Goal: Task Accomplishment & Management: Manage account settings

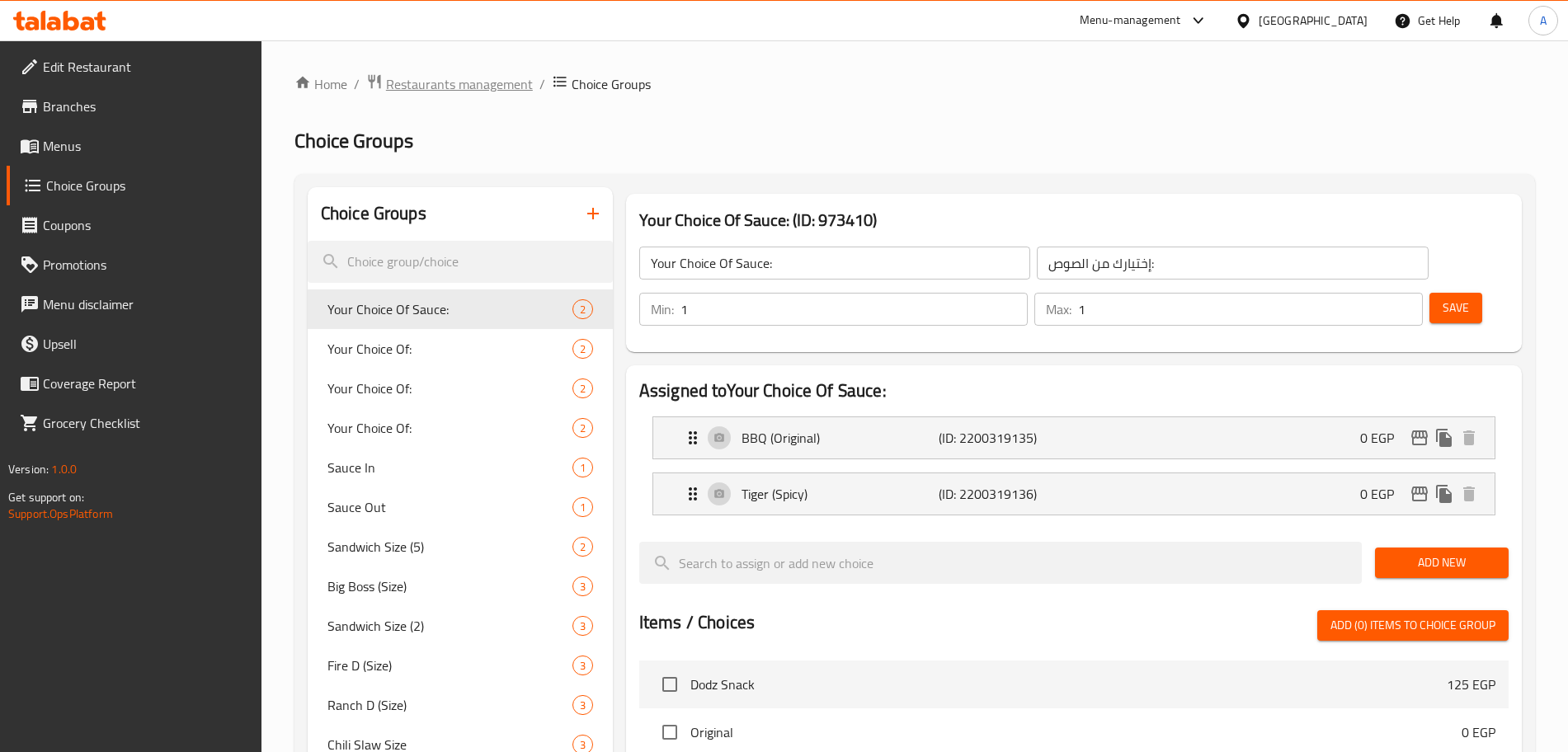
drag, startPoint x: 0, startPoint y: 0, endPoint x: 486, endPoint y: 80, distance: 492.5
click at [486, 80] on span "Restaurants management" at bounding box center [459, 85] width 147 height 20
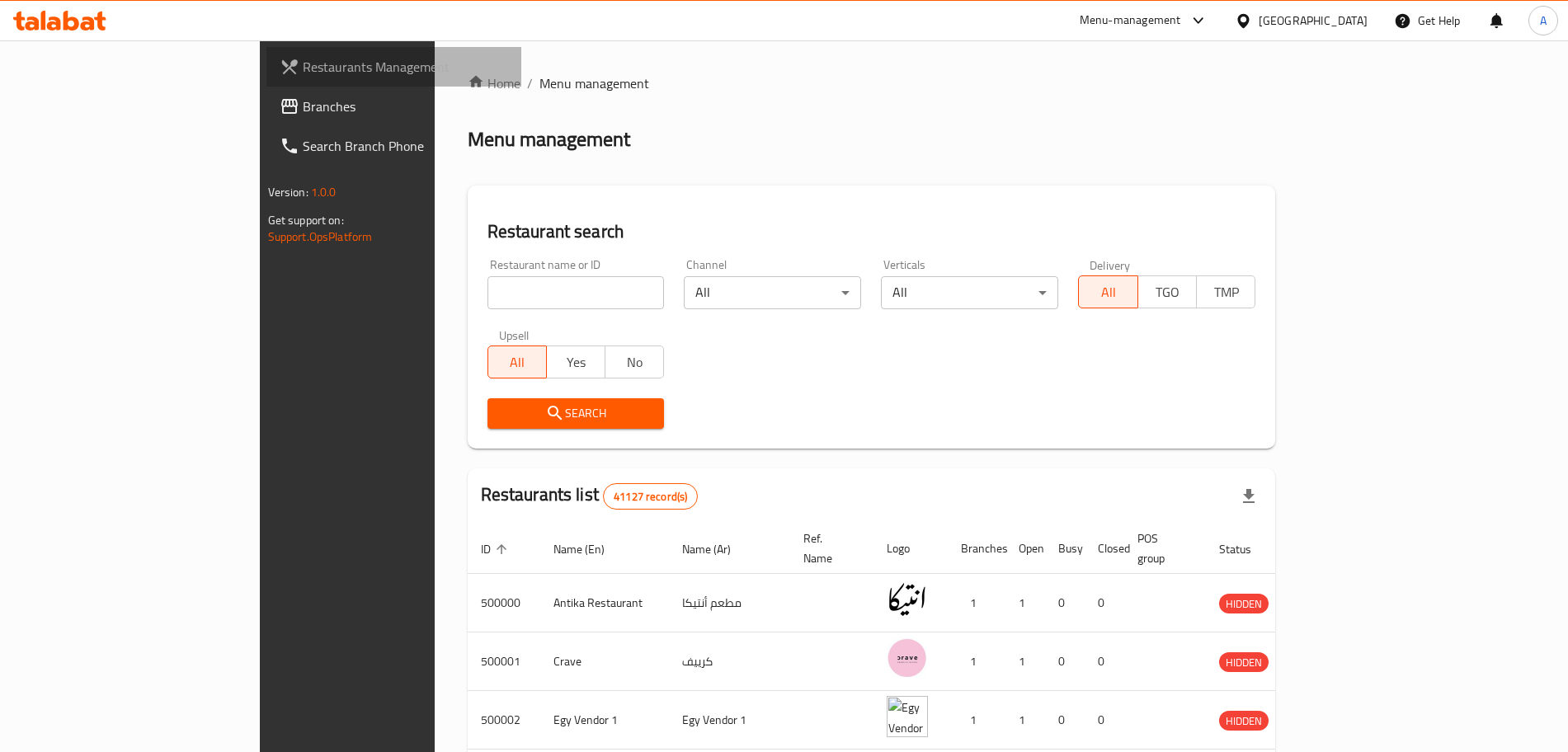
click at [302, 67] on span "Restaurants Management" at bounding box center [405, 67] width 205 height 20
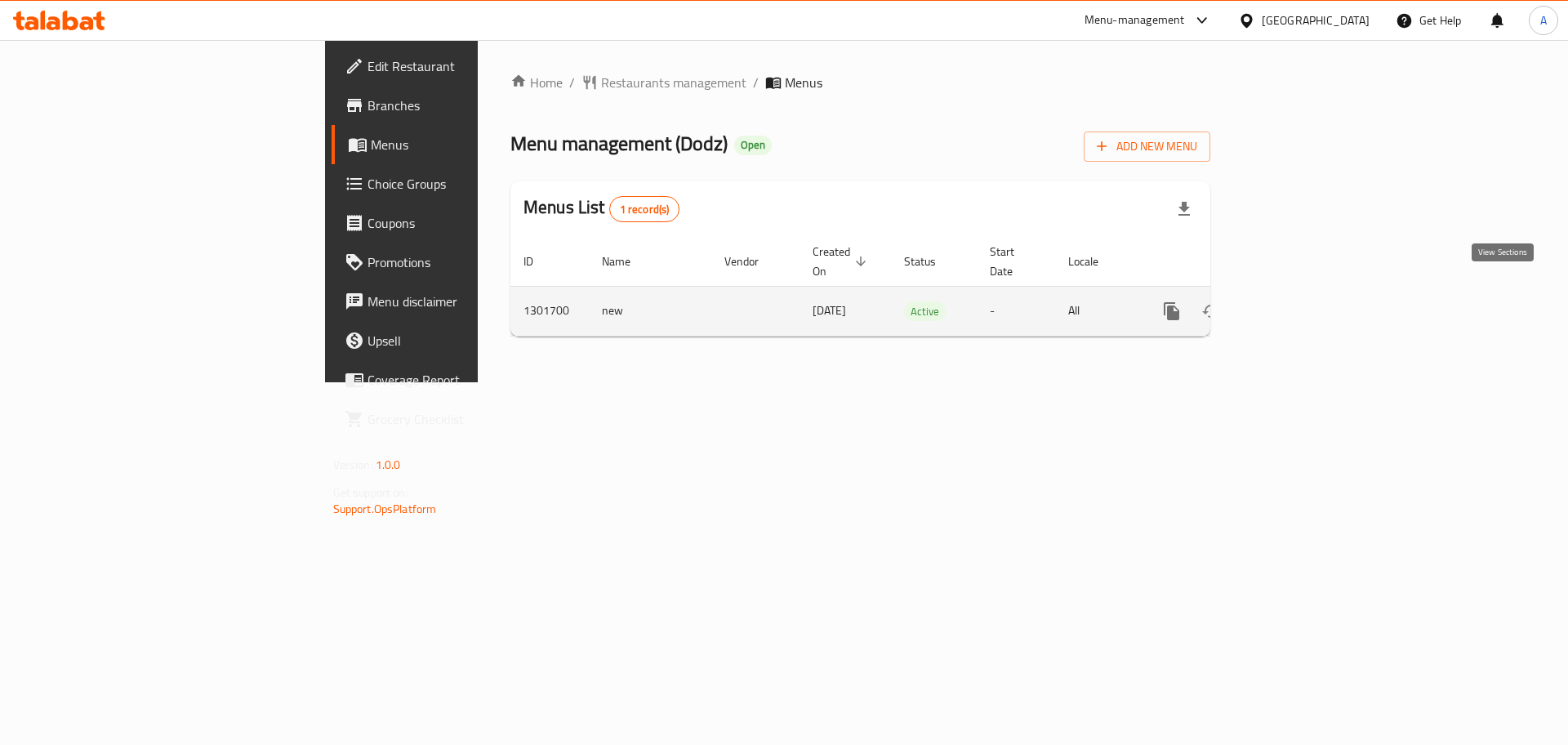
click at [1297, 304] on icon "enhanced table" at bounding box center [1289, 311] width 15 height 15
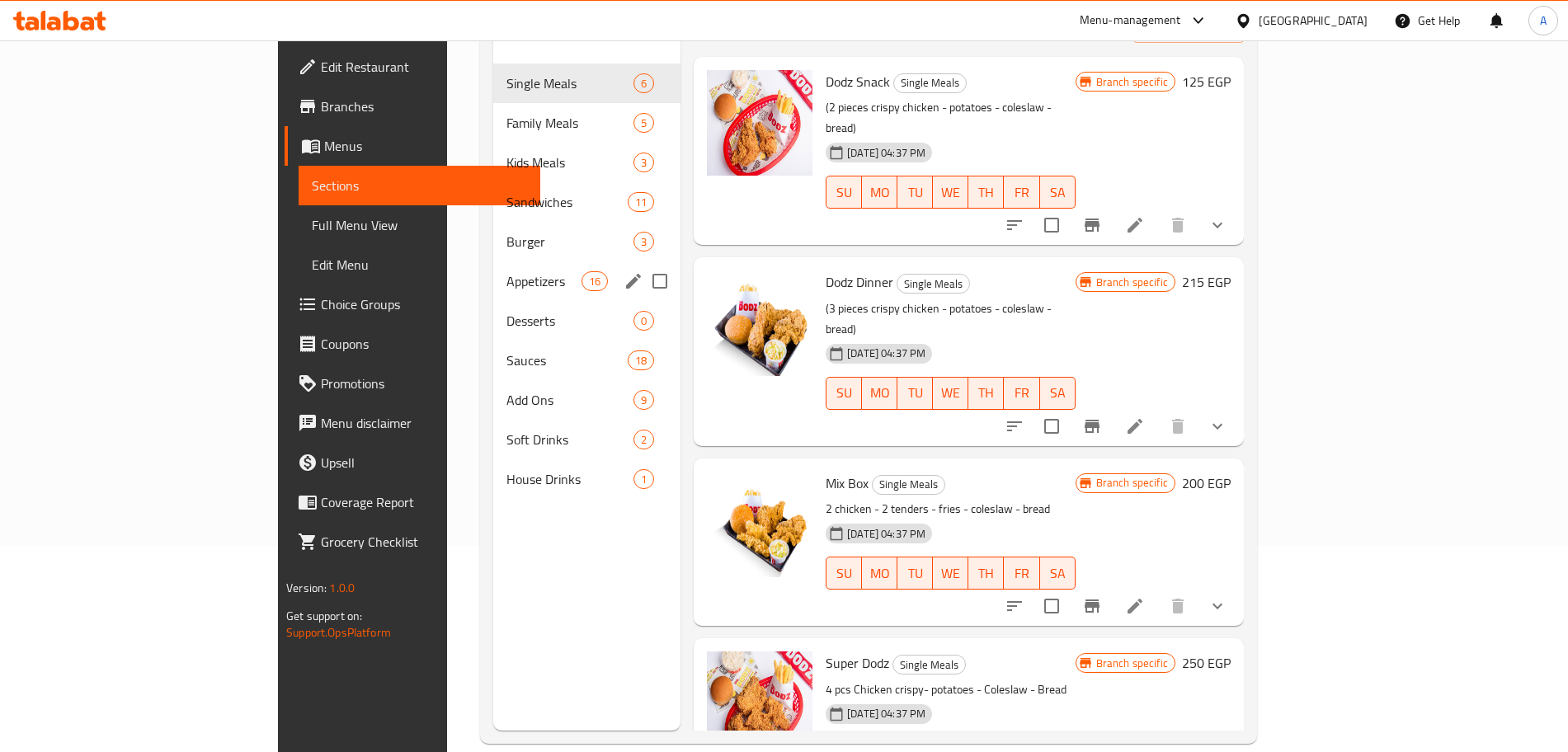
scroll to position [215, 0]
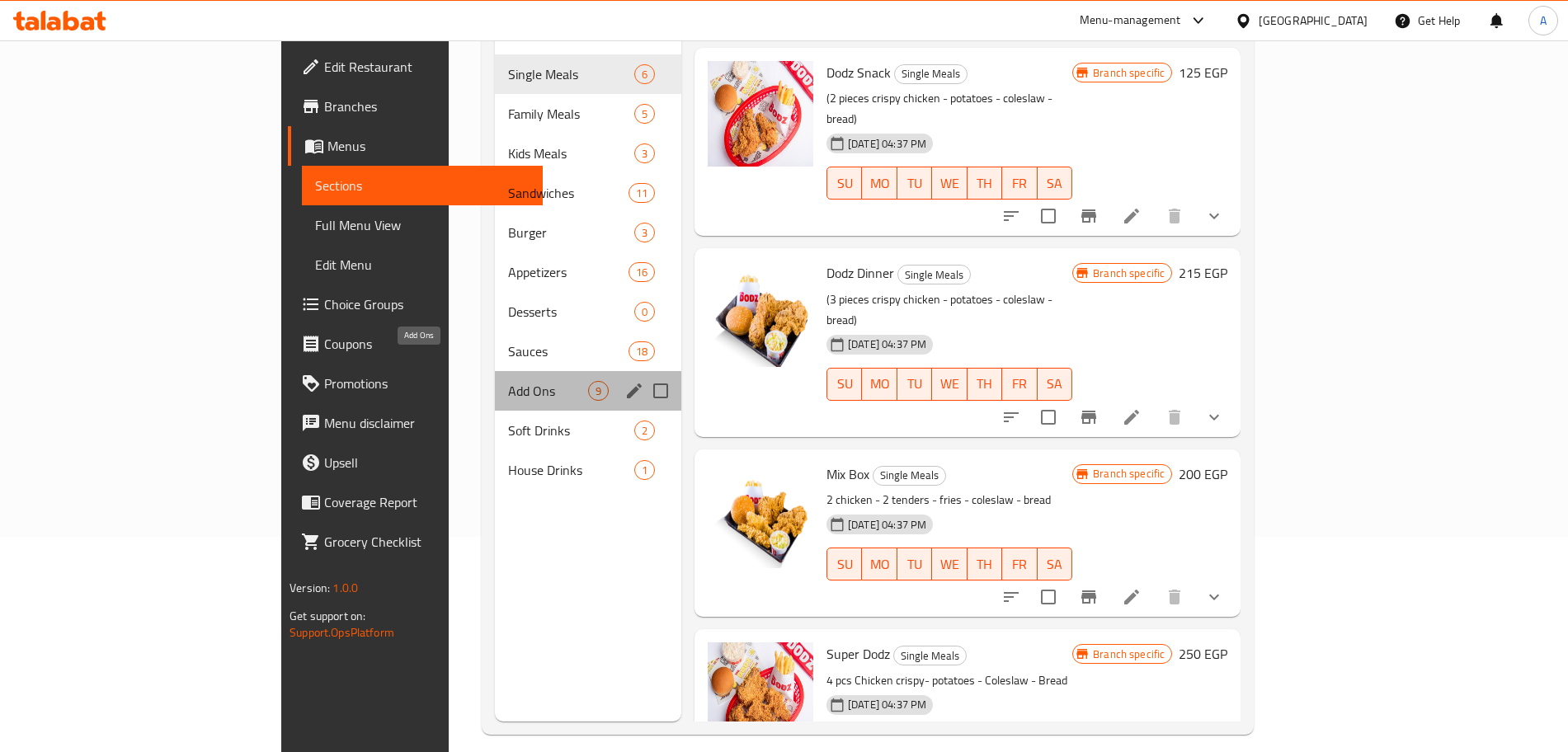
click at [508, 381] on span "Add Ons" at bounding box center [548, 391] width 80 height 20
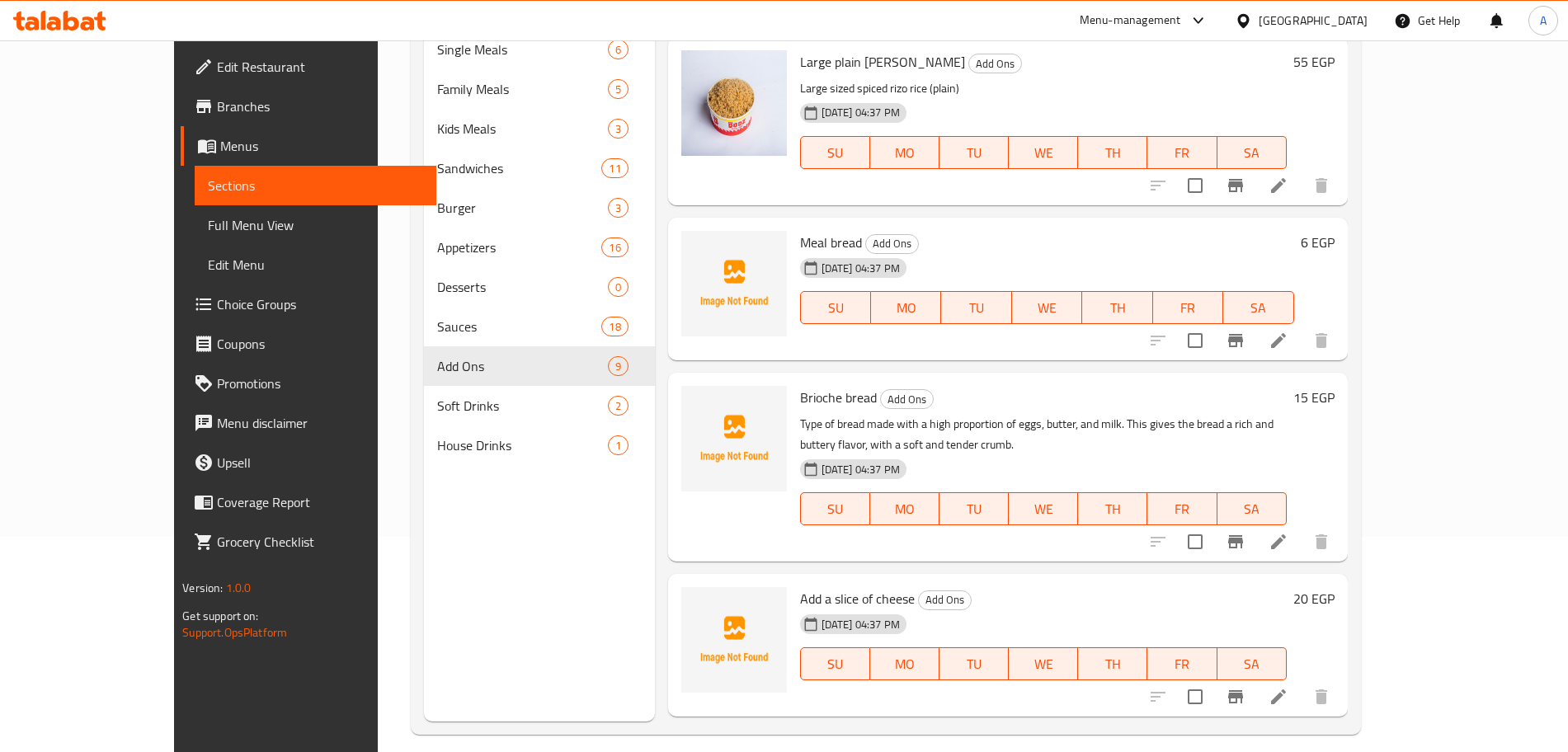
scroll to position [165, 0]
